Goal: Task Accomplishment & Management: Use online tool/utility

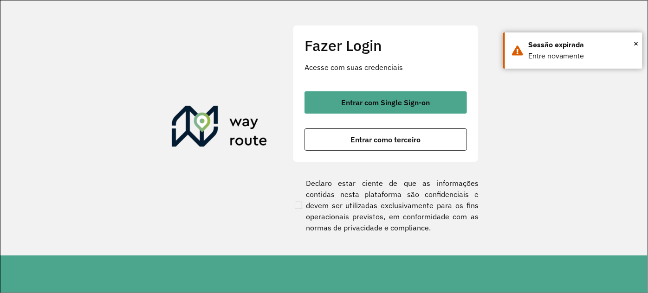
click at [389, 151] on div "Fazer Login Acesse com suas credenciais Entrar com Single Sign-on Entrar como t…" at bounding box center [386, 93] width 186 height 137
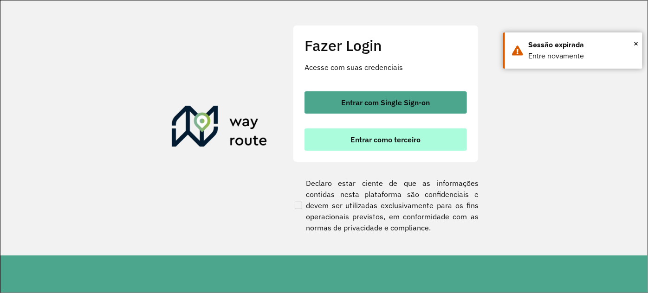
click at [390, 142] on span "Entrar como terceiro" at bounding box center [386, 139] width 70 height 7
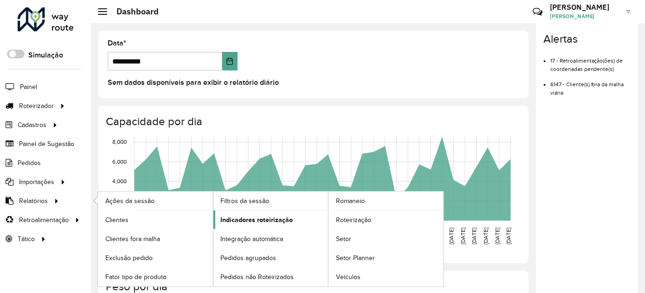
click at [258, 215] on span "Indicadores roteirização" at bounding box center [257, 220] width 72 height 10
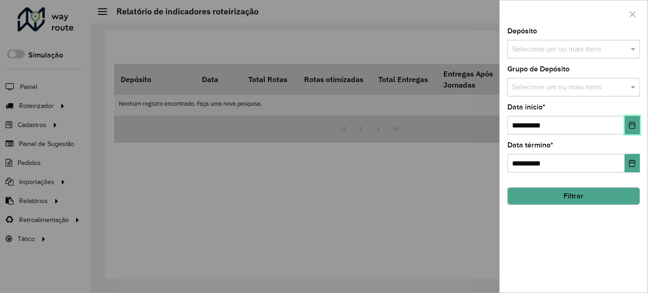
click at [635, 128] on icon "Choose Date" at bounding box center [632, 125] width 6 height 7
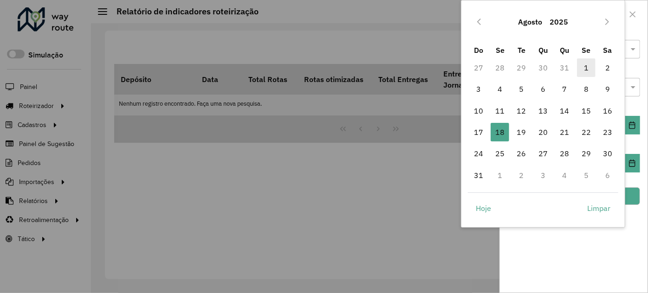
click at [584, 65] on span "1" at bounding box center [586, 67] width 19 height 19
type input "**********"
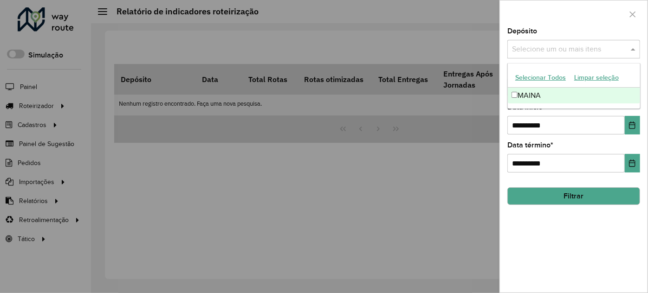
click at [548, 43] on div "Selecione um ou mais itens" at bounding box center [573, 49] width 133 height 19
click at [553, 90] on div "MAINA" at bounding box center [574, 96] width 132 height 16
click at [561, 215] on div "**********" at bounding box center [574, 160] width 148 height 265
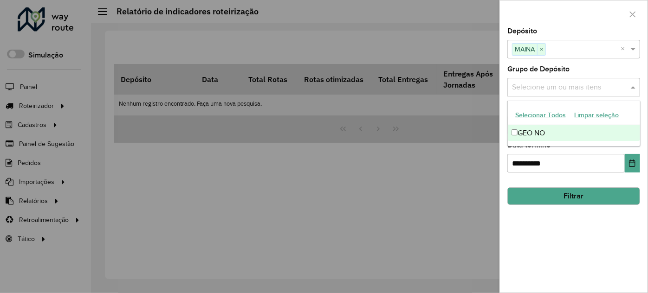
click at [564, 95] on div "Selecione um ou mais itens" at bounding box center [573, 87] width 133 height 19
click at [558, 131] on div "GEO NO" at bounding box center [574, 133] width 132 height 16
click at [575, 193] on button "Filtrar" at bounding box center [573, 196] width 133 height 18
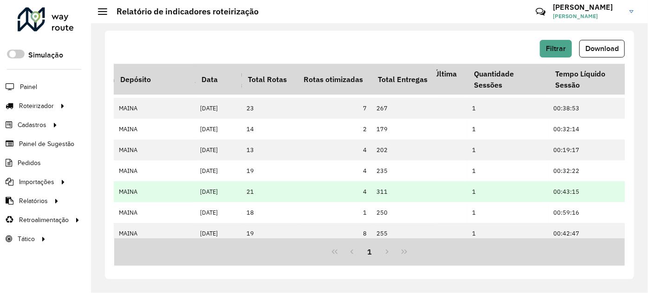
scroll to position [89, 2343]
